Goal: Find specific page/section: Find specific page/section

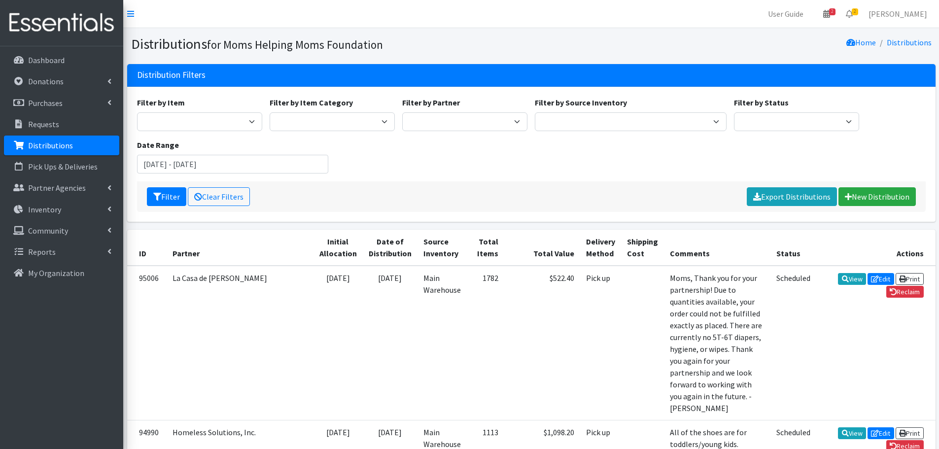
scroll to position [1319, 0]
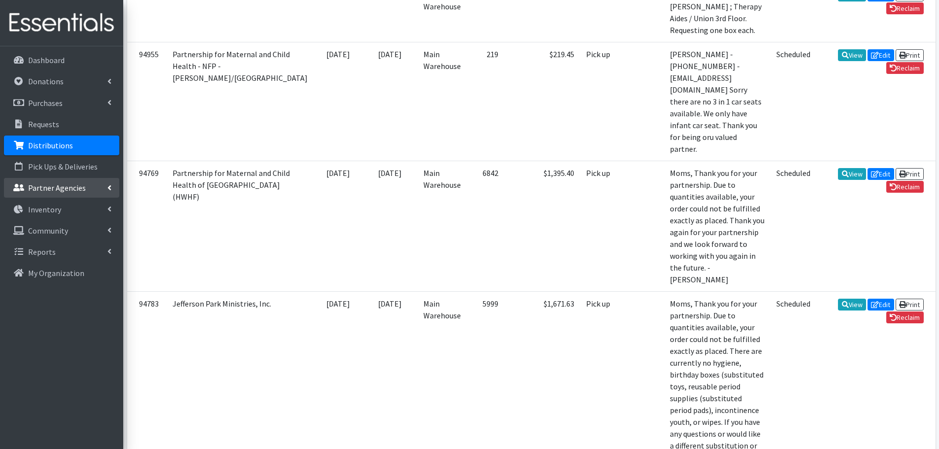
click at [61, 189] on p "Partner Agencies" at bounding box center [57, 188] width 58 height 10
click at [55, 211] on link "All Partners" at bounding box center [61, 210] width 115 height 20
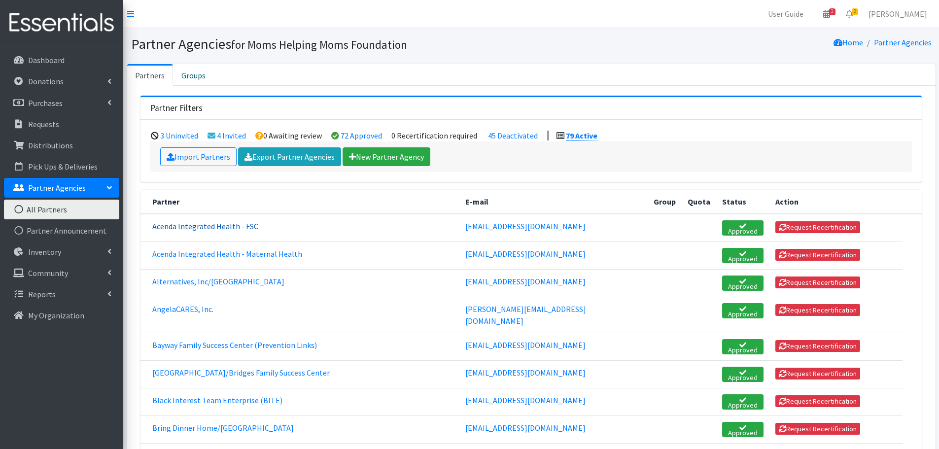
click at [207, 225] on link "Acenda Integrated Health - FSC" at bounding box center [205, 226] width 106 height 10
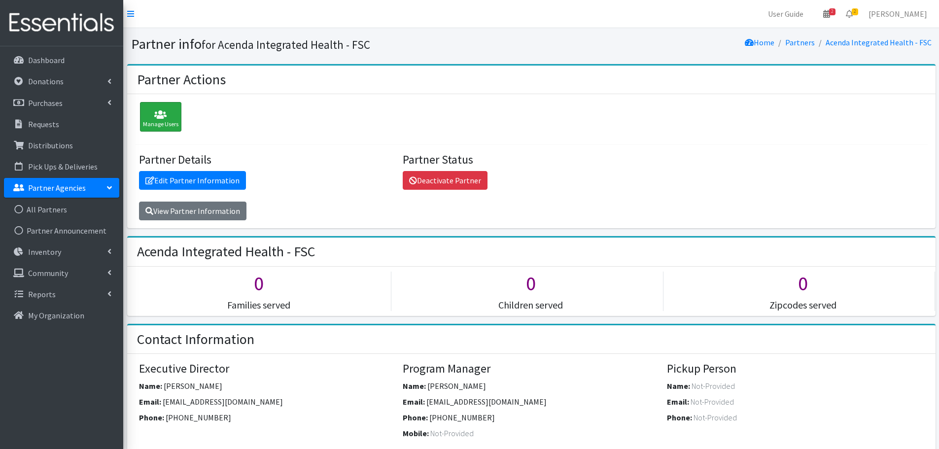
click at [162, 113] on icon at bounding box center [160, 115] width 35 height 10
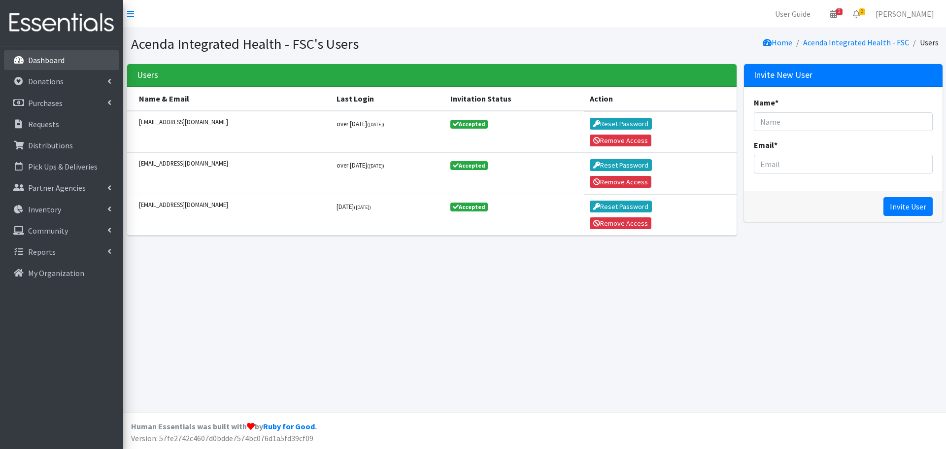
click at [46, 58] on p "Dashboard" at bounding box center [46, 60] width 36 height 10
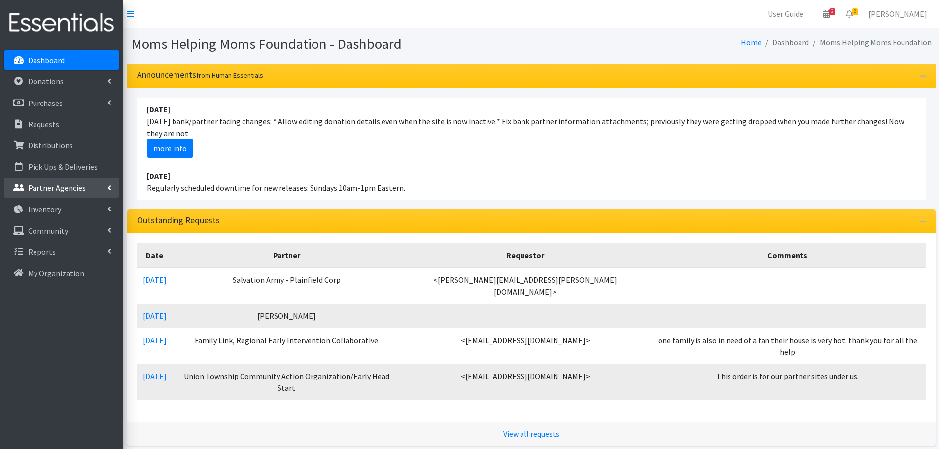
click at [52, 186] on p "Partner Agencies" at bounding box center [57, 188] width 58 height 10
click at [64, 207] on link "All Partners" at bounding box center [61, 210] width 115 height 20
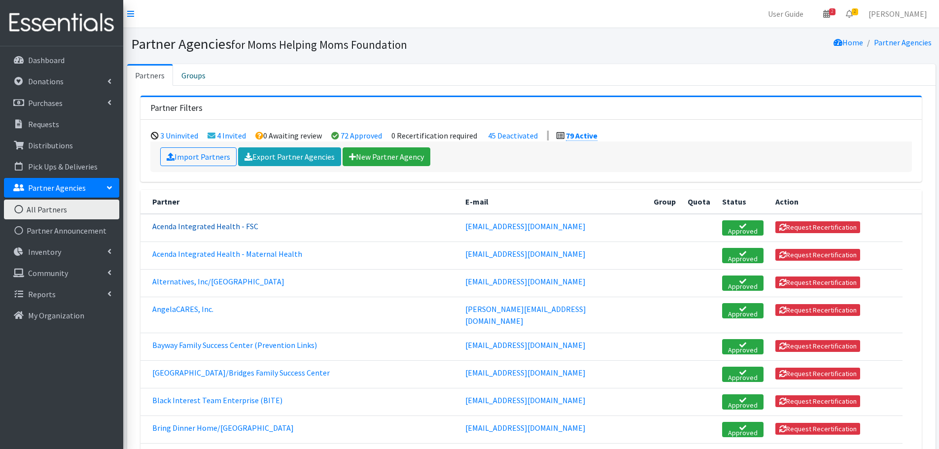
click at [196, 226] on link "Acenda Integrated Health - FSC" at bounding box center [205, 226] width 106 height 10
